Goal: Register for event/course

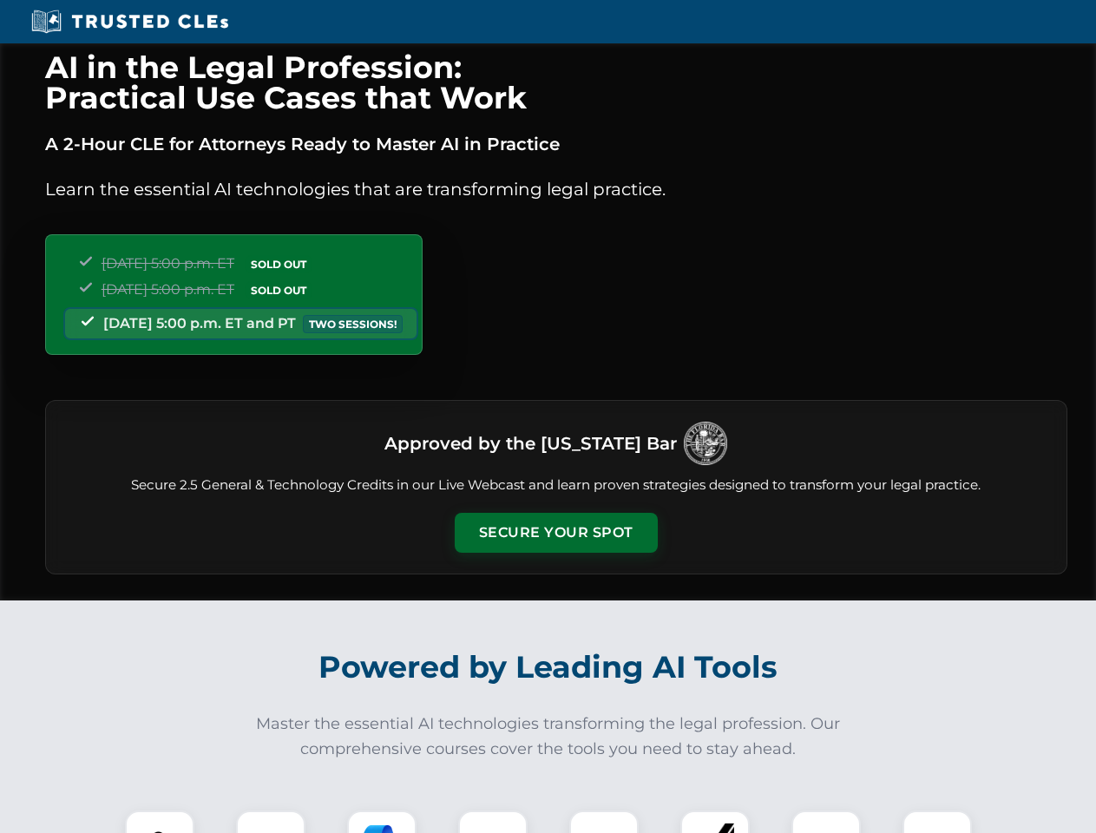
click at [556, 533] on button "Secure Your Spot" at bounding box center [556, 533] width 203 height 40
click at [160, 822] on img at bounding box center [160, 845] width 50 height 50
